Goal: Task Accomplishment & Management: Manage account settings

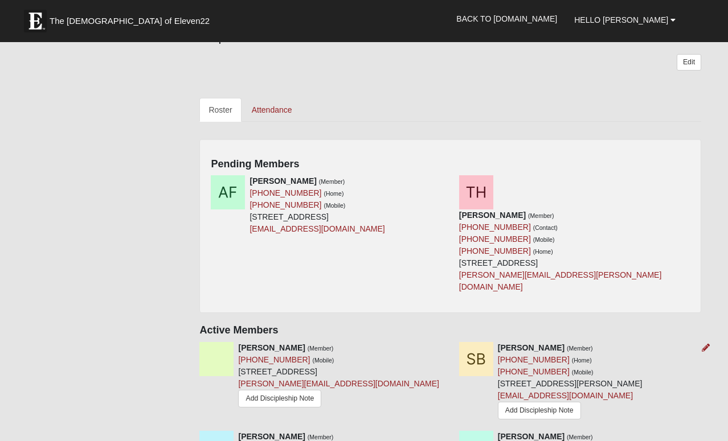
scroll to position [439, 0]
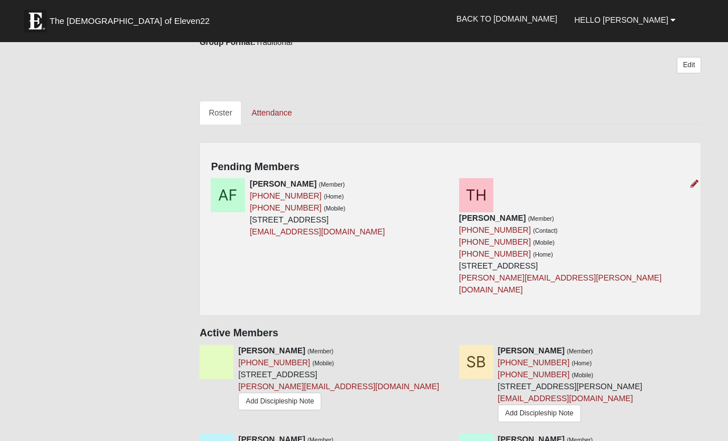
click at [450, 184] on div "[PERSON_NAME] (Member) [PHONE_NUMBER] (Contact) [PHONE_NUMBER] (Mobile) [PHONE_…" at bounding box center [574, 237] width 248 height 118
click at [447, 183] on icon at bounding box center [446, 184] width 8 height 8
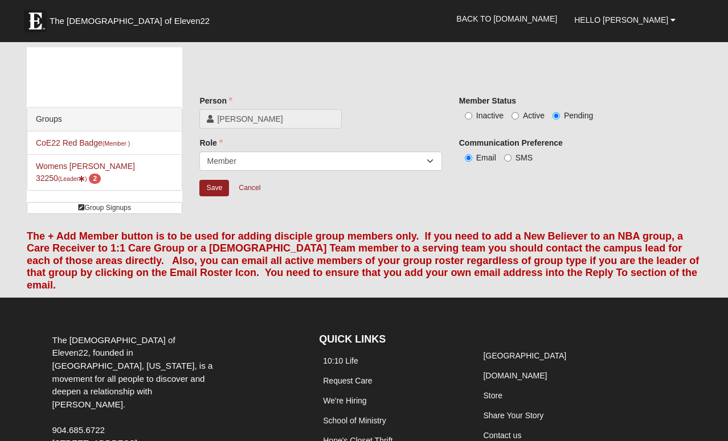
click at [514, 114] on input "Active" at bounding box center [514, 115] width 7 height 7
radio input "true"
click at [219, 187] on input "Save" at bounding box center [214, 188] width 30 height 17
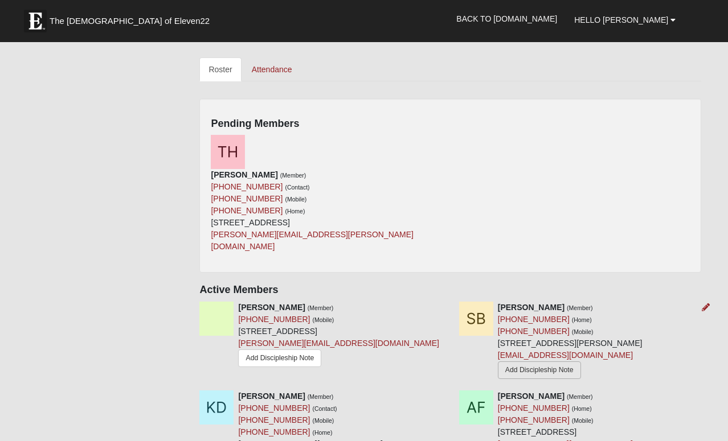
scroll to position [479, 0]
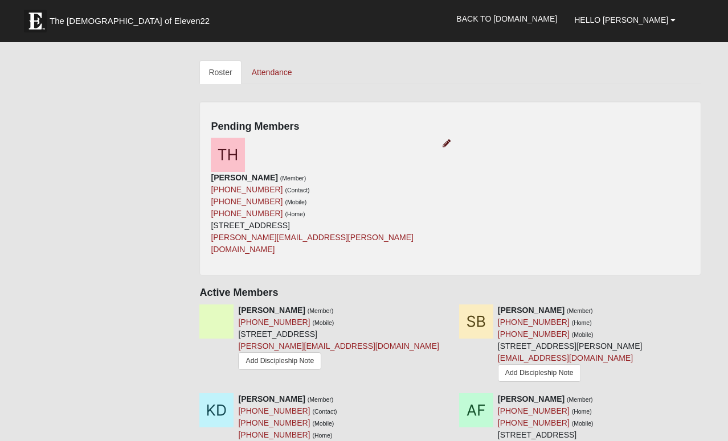
click at [446, 142] on icon at bounding box center [446, 143] width 8 height 8
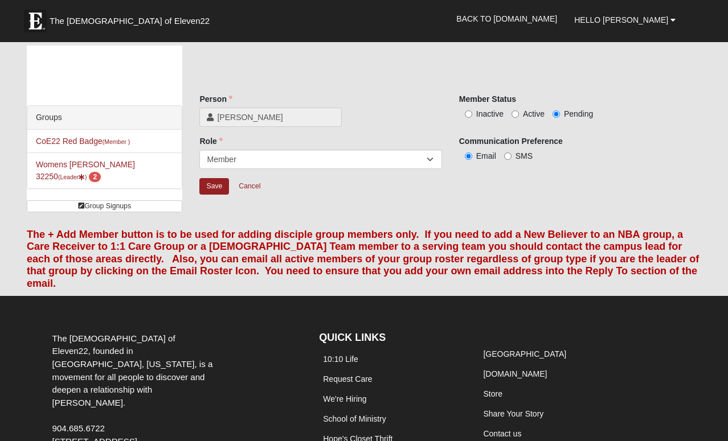
scroll to position [2, 0]
click at [515, 113] on input "Active" at bounding box center [514, 113] width 7 height 7
radio input "true"
click at [215, 184] on input "Save" at bounding box center [214, 186] width 30 height 17
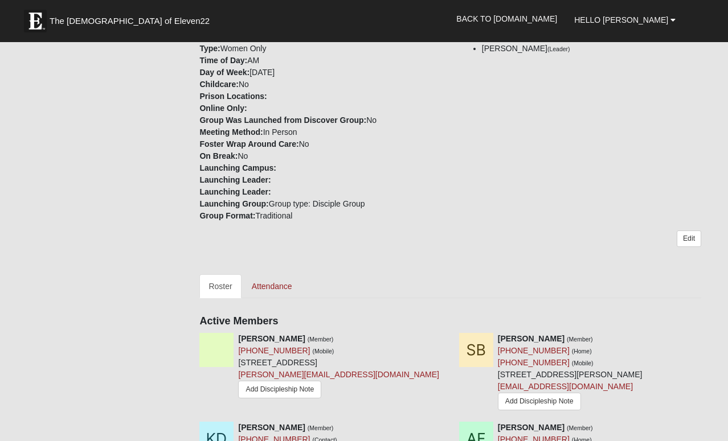
scroll to position [266, 0]
click at [692, 242] on link "Edit" at bounding box center [688, 238] width 24 height 17
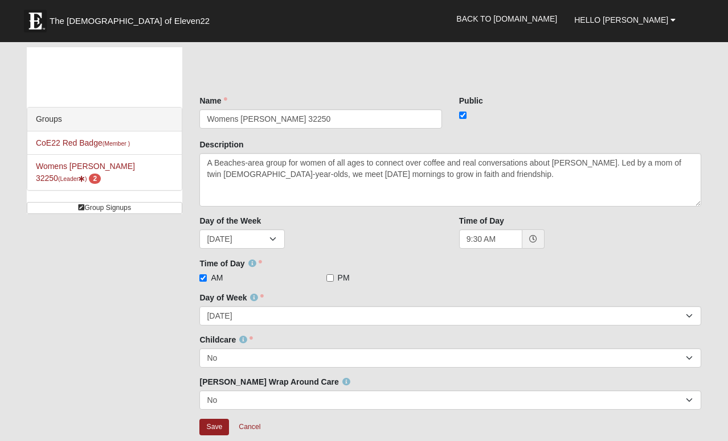
click at [459, 116] on input "checkbox" at bounding box center [462, 115] width 7 height 7
checkbox input "false"
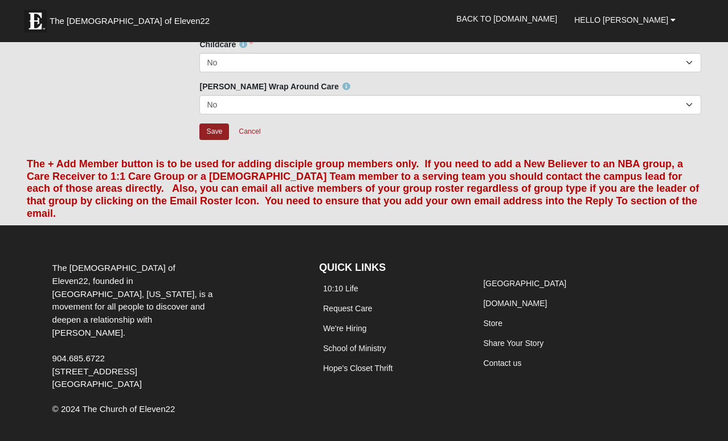
scroll to position [295, 0]
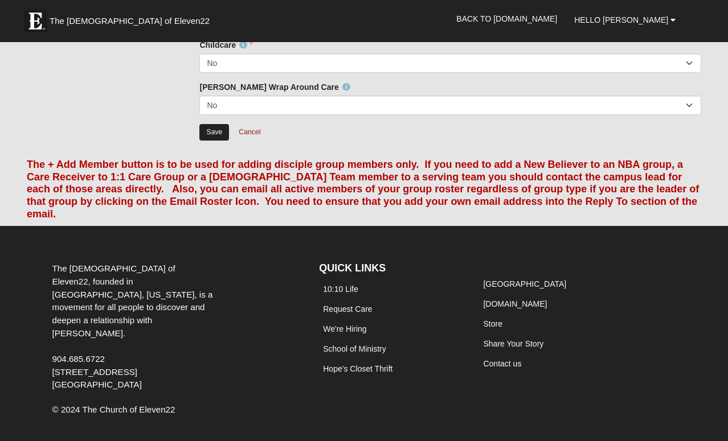
click at [220, 133] on input "Save" at bounding box center [214, 132] width 30 height 17
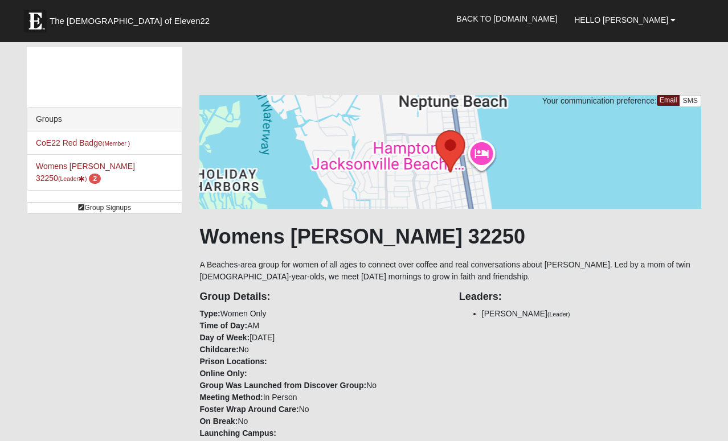
scroll to position [0, 0]
